Goal: Information Seeking & Learning: Learn about a topic

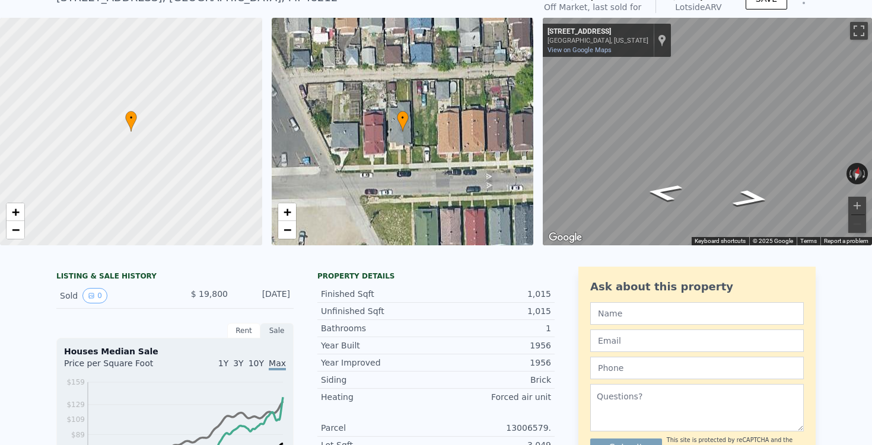
scroll to position [64, 0]
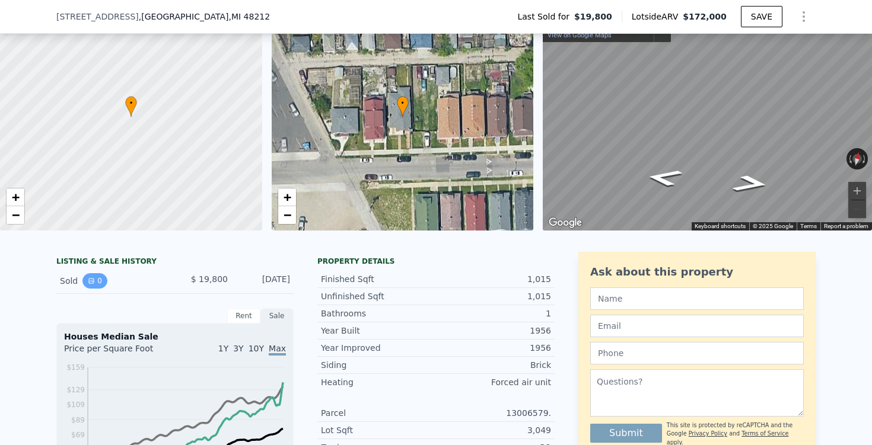
click at [98, 283] on button "0" at bounding box center [94, 280] width 25 height 15
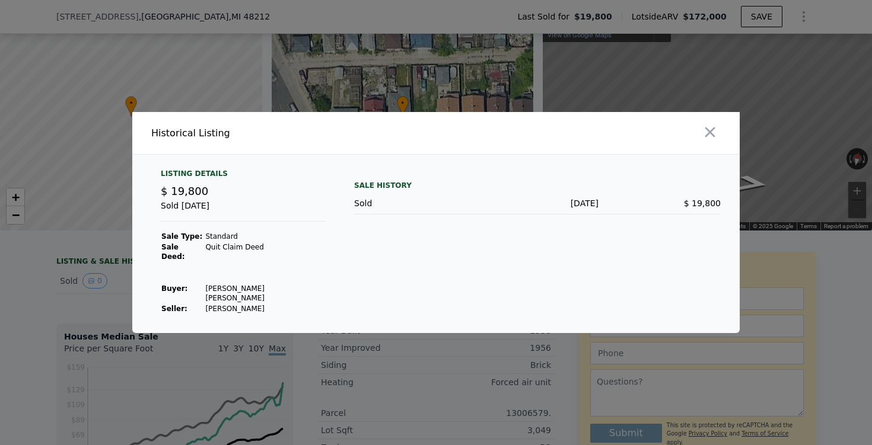
click at [280, 300] on div "Listing Details $ 19,800 Sold Jul 2, 2019 Sale Type: Standard Sale Deed: Quit C…" at bounding box center [243, 241] width 184 height 145
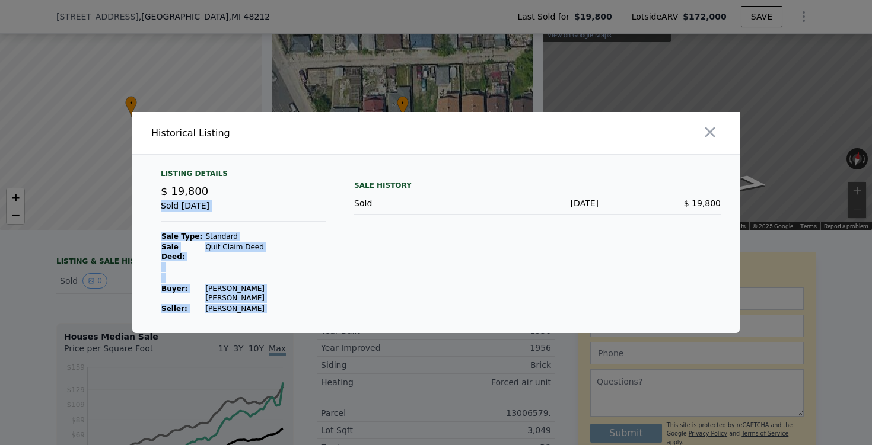
click at [351, 288] on div "Listing Details $ 19,800 Sold Jul 2, 2019 Sale Type: Standard Sale Deed: Quit C…" at bounding box center [435, 251] width 607 height 164
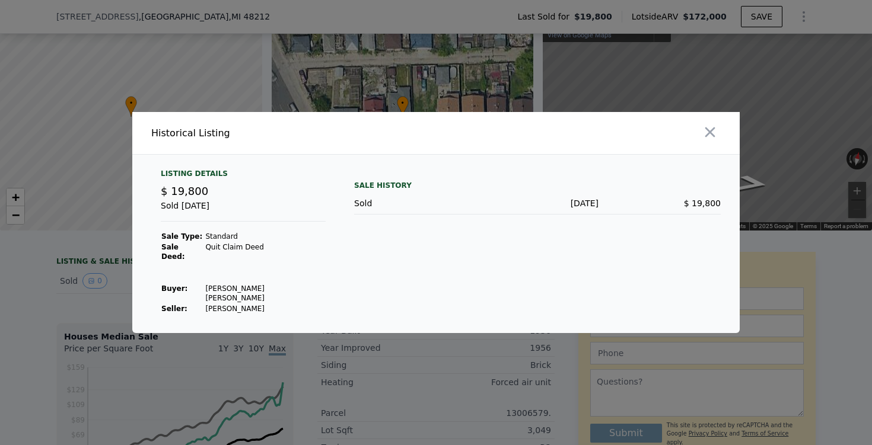
click at [389, 359] on div at bounding box center [436, 222] width 872 height 445
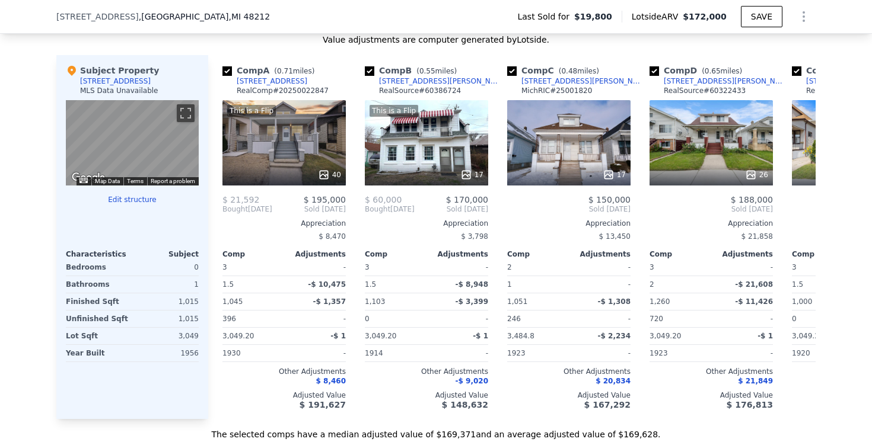
scroll to position [1133, 0]
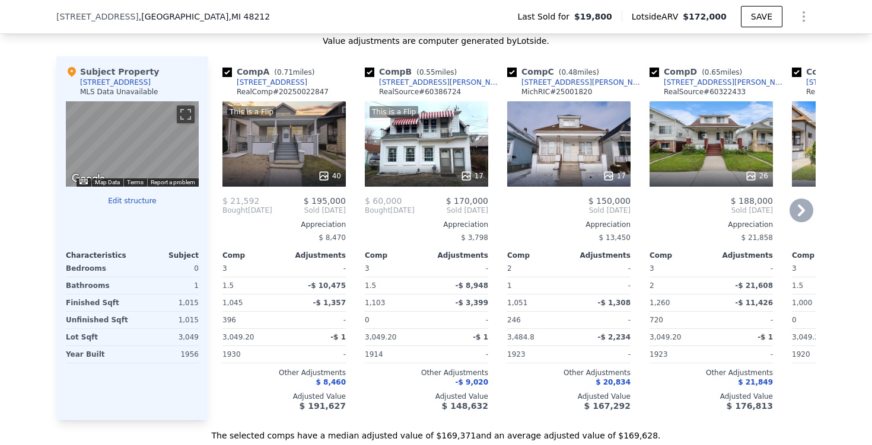
click at [261, 205] on div "$ 21,592" at bounding box center [253, 200] width 62 height 9
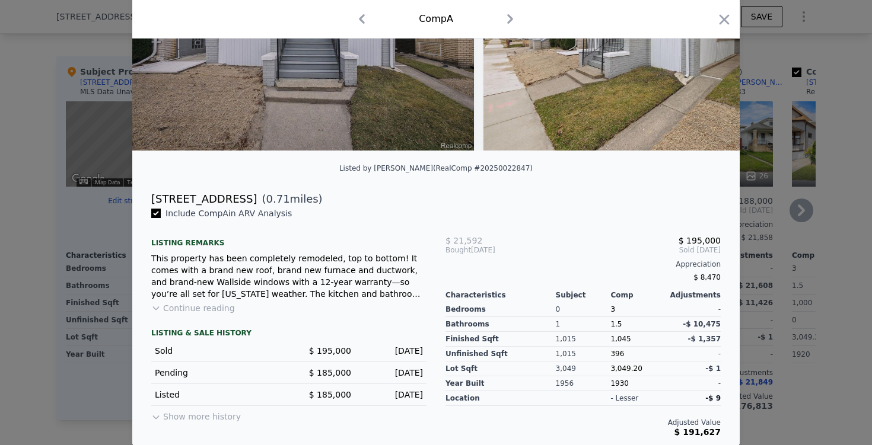
scroll to position [155, 0]
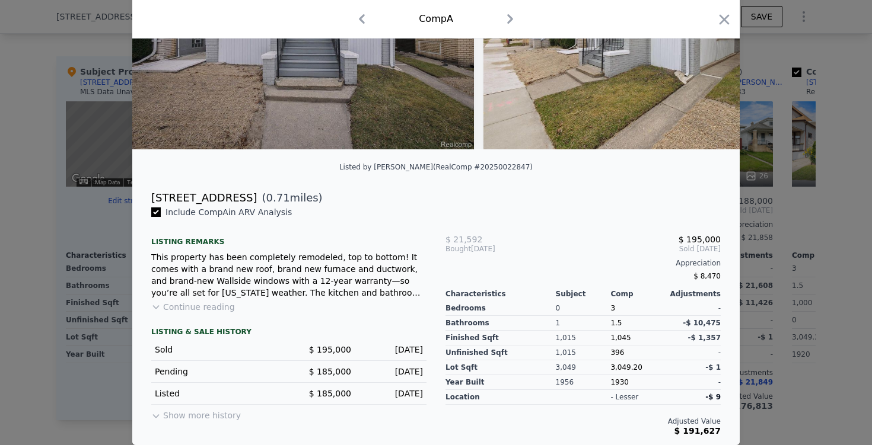
click at [211, 411] on button "Show more history" at bounding box center [196, 413] width 90 height 17
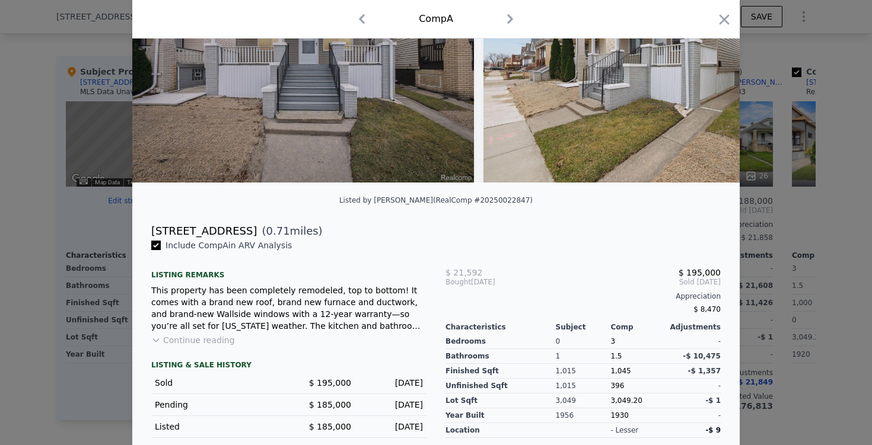
scroll to position [0, 0]
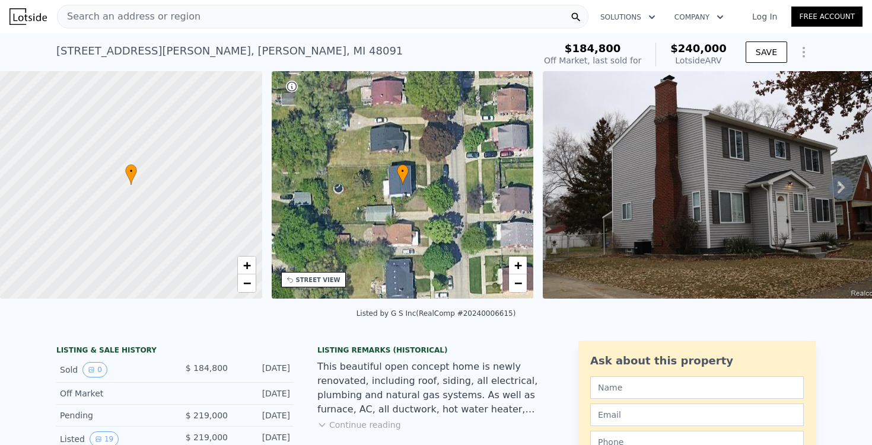
scroll to position [190, 0]
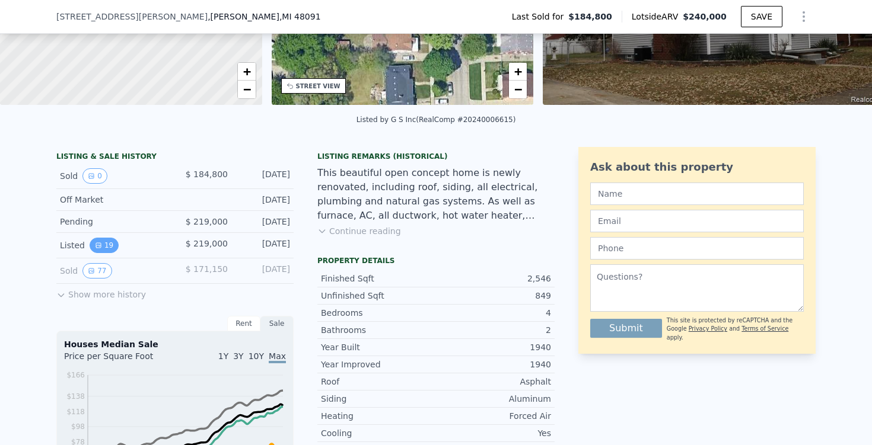
click at [109, 243] on button "19" at bounding box center [104, 245] width 29 height 15
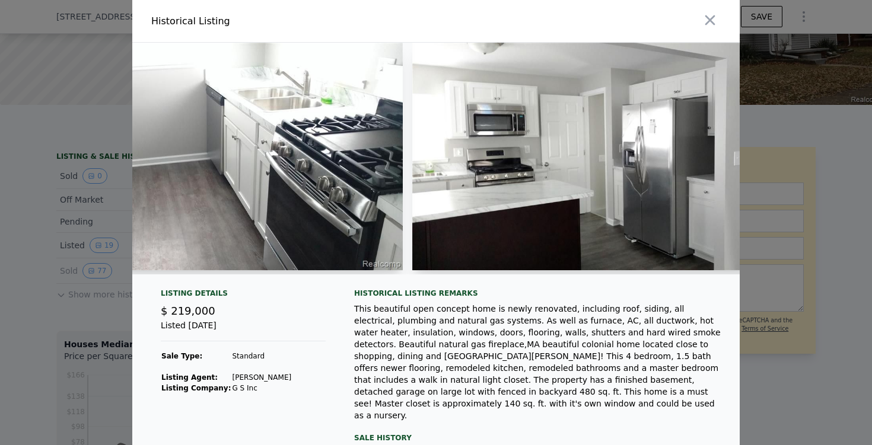
scroll to position [0, 4461]
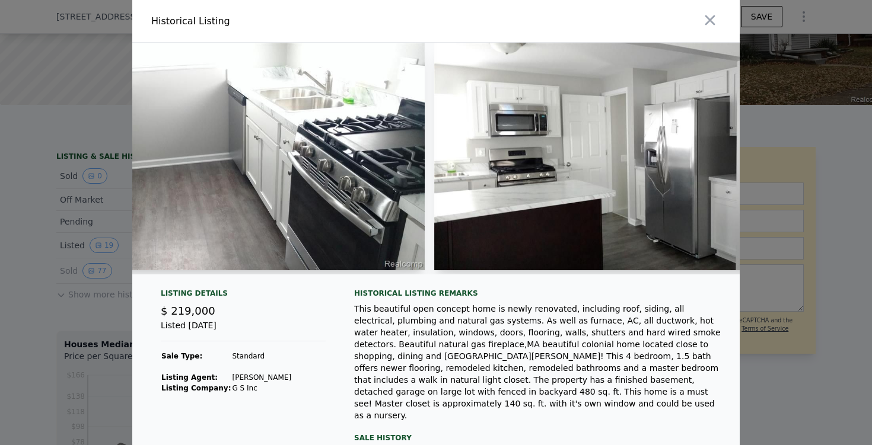
click at [339, 150] on img at bounding box center [222, 157] width 406 height 228
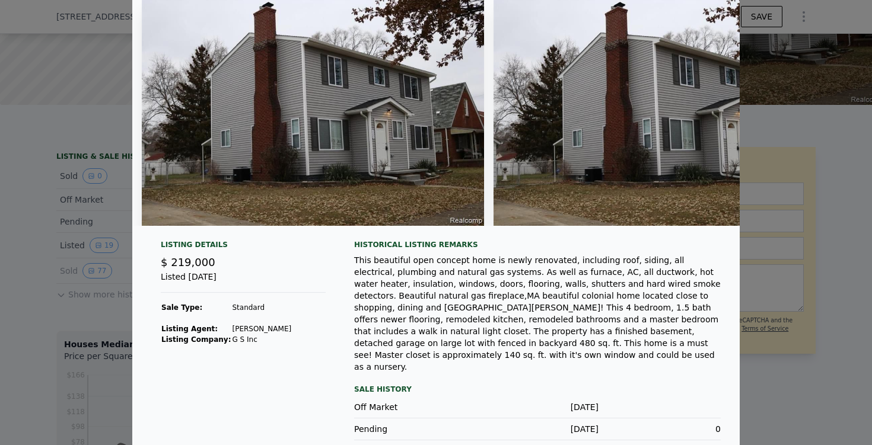
scroll to position [68, 0]
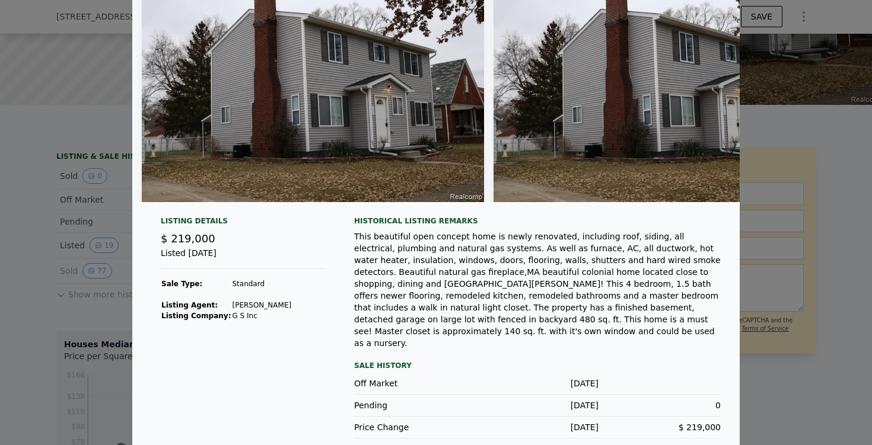
click at [802, 192] on div at bounding box center [436, 222] width 872 height 445
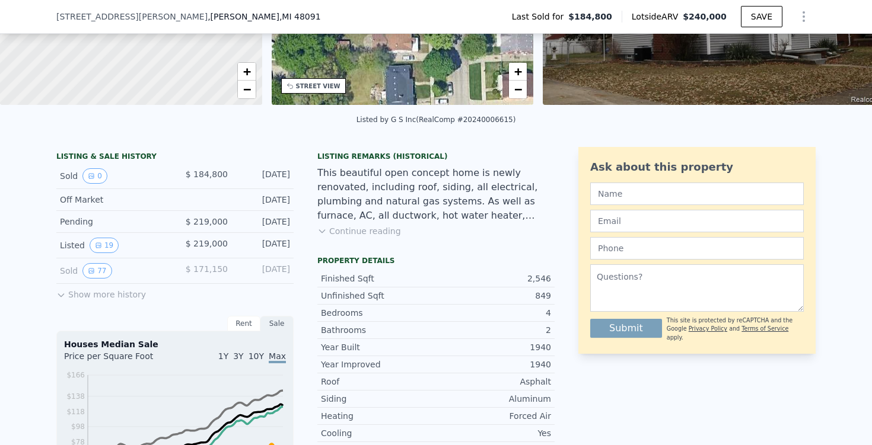
click at [333, 225] on button "Continue reading" at bounding box center [359, 231] width 84 height 12
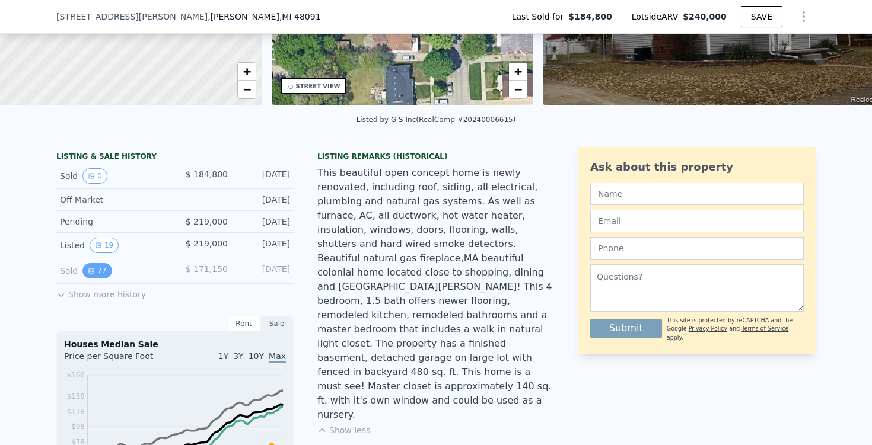
click at [106, 273] on button "77" at bounding box center [96, 270] width 29 height 15
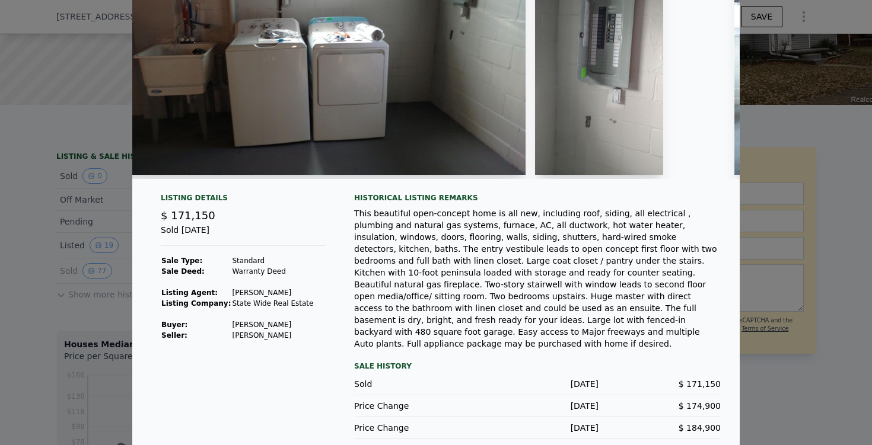
scroll to position [92, 0]
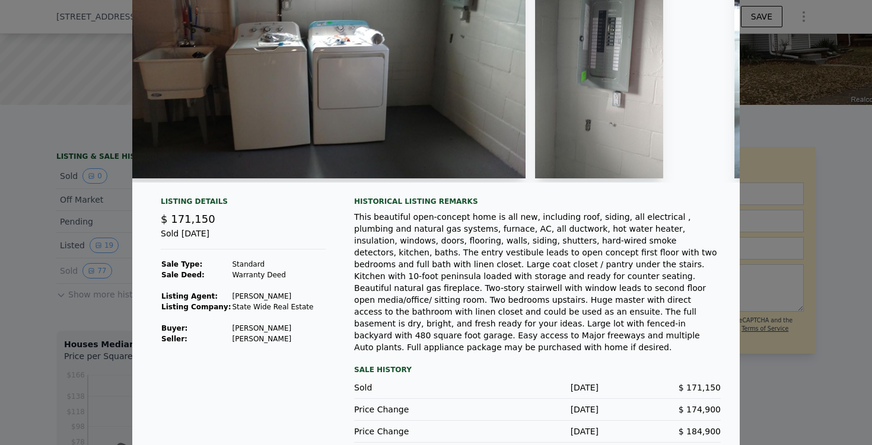
click at [262, 339] on td "[PERSON_NAME]" at bounding box center [272, 339] width 82 height 11
